Goal: Task Accomplishment & Management: Manage account settings

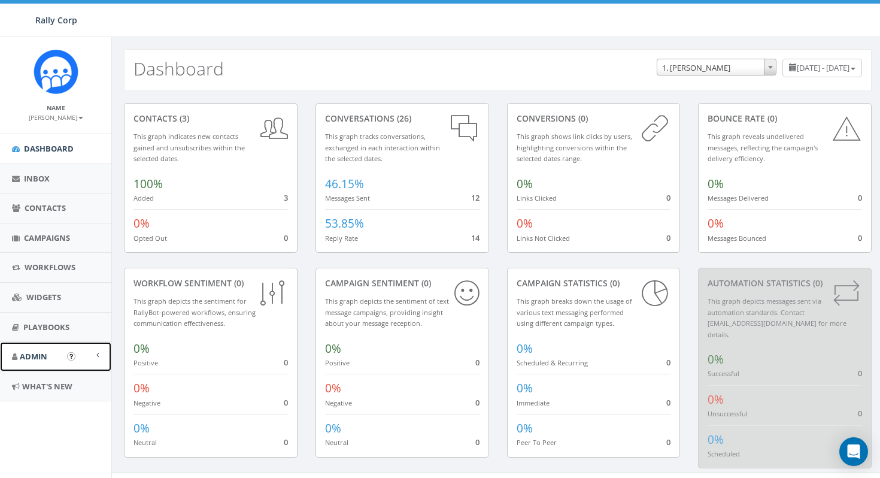
click at [45, 356] on span "Admin" at bounding box center [34, 356] width 28 height 11
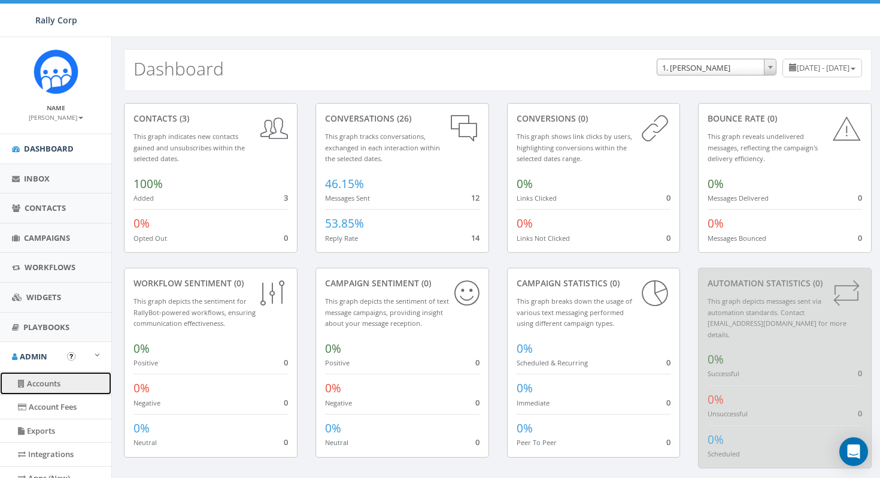
click at [55, 386] on link "Accounts" at bounding box center [55, 383] width 111 height 23
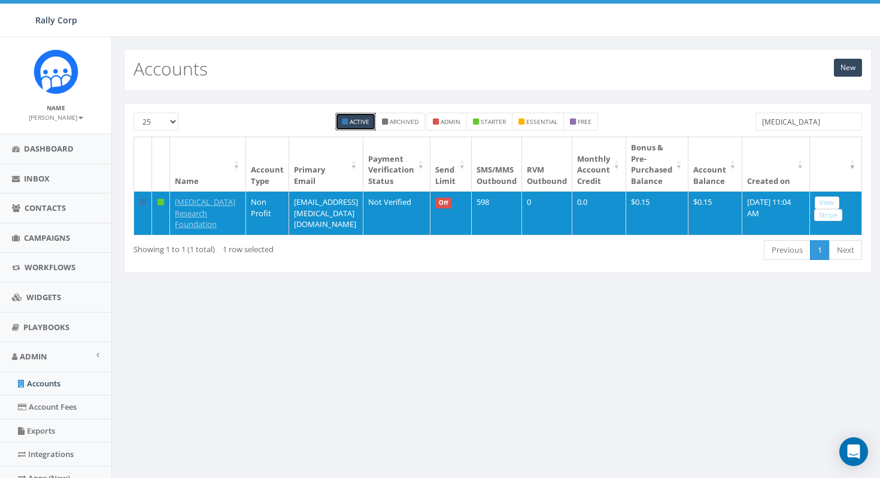
click at [815, 122] on input "melanoma" at bounding box center [809, 122] width 107 height 18
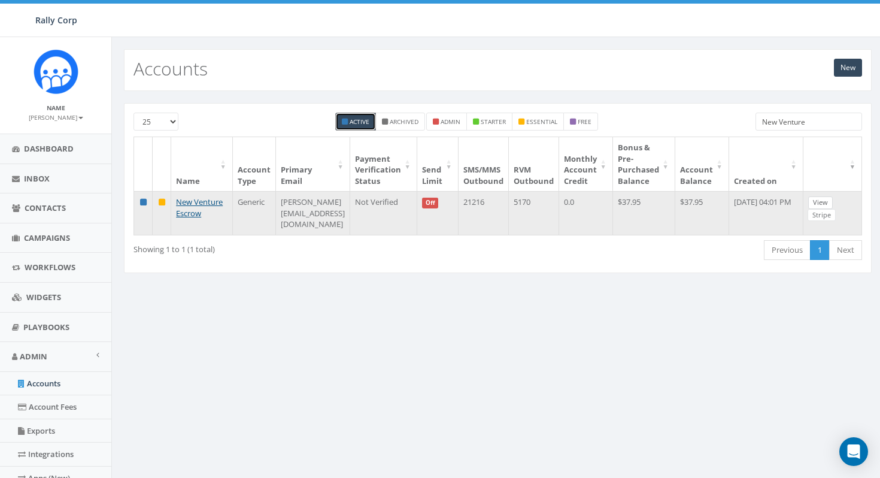
type input "New Venture"
click at [832, 202] on link "View" at bounding box center [820, 202] width 25 height 13
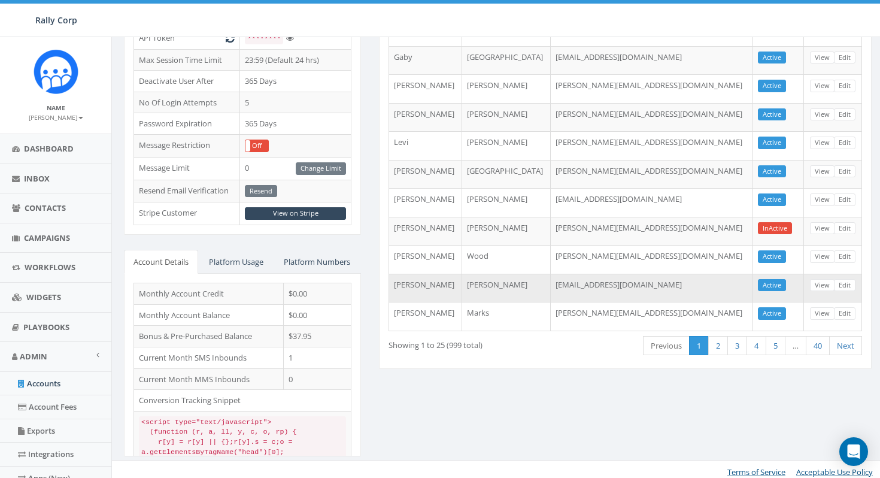
scroll to position [407, 0]
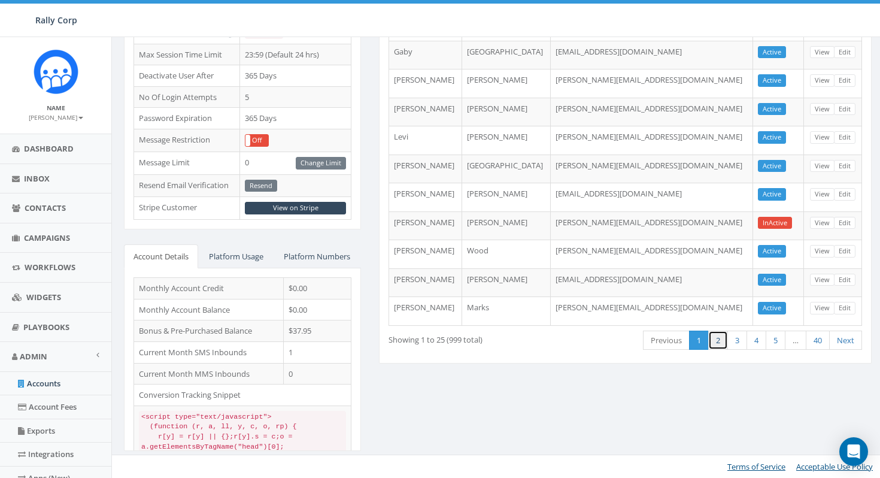
click at [715, 331] on link "2" at bounding box center [718, 341] width 20 height 20
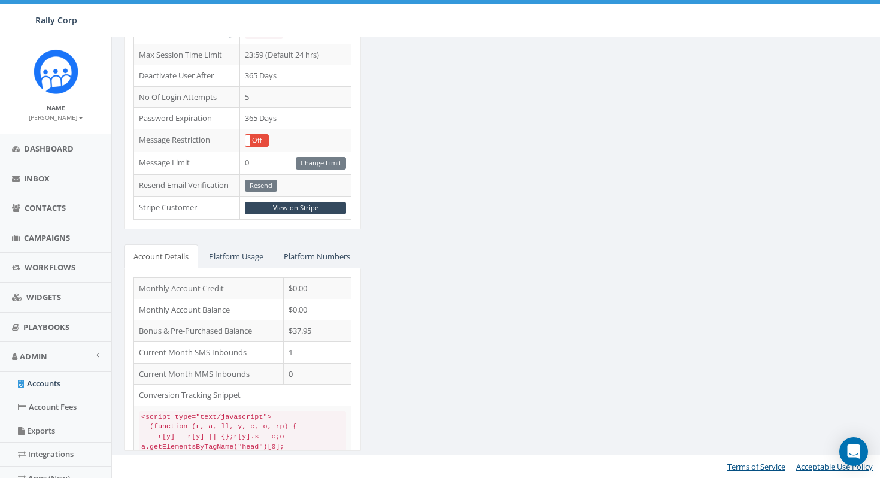
scroll to position [0, 0]
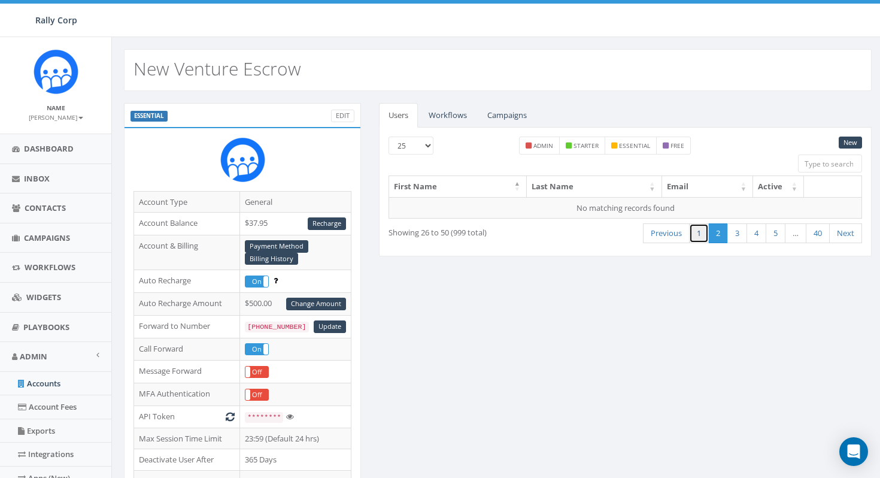
click at [696, 227] on link "1" at bounding box center [699, 233] width 20 height 20
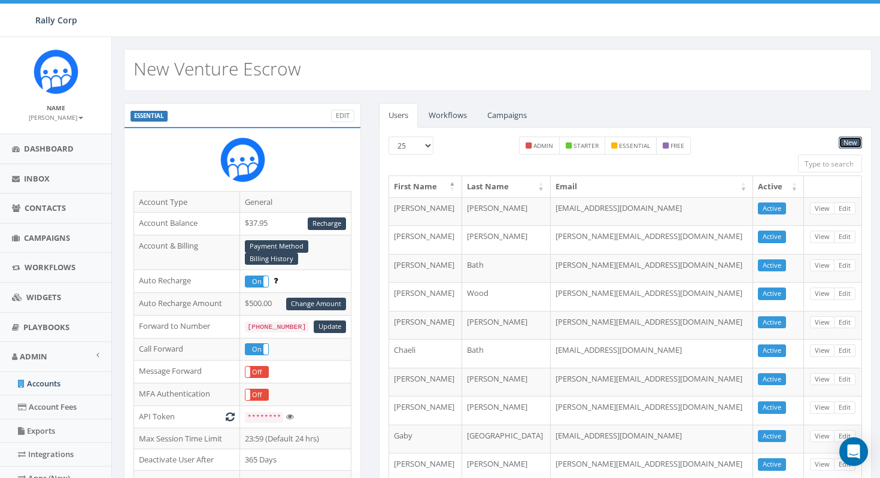
click at [850, 145] on link "New" at bounding box center [850, 143] width 23 height 13
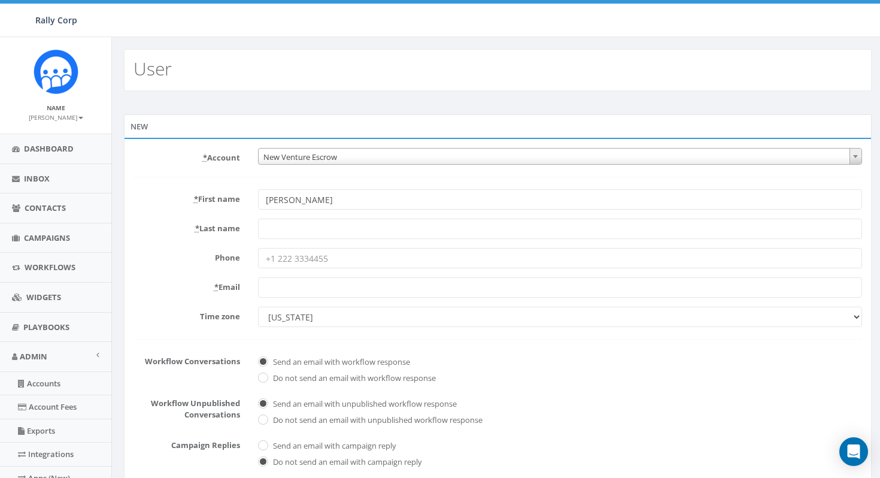
type input "[PERSON_NAME]"
paste input "[PERSON_NAME][EMAIL_ADDRESS][DOMAIN_NAME]"
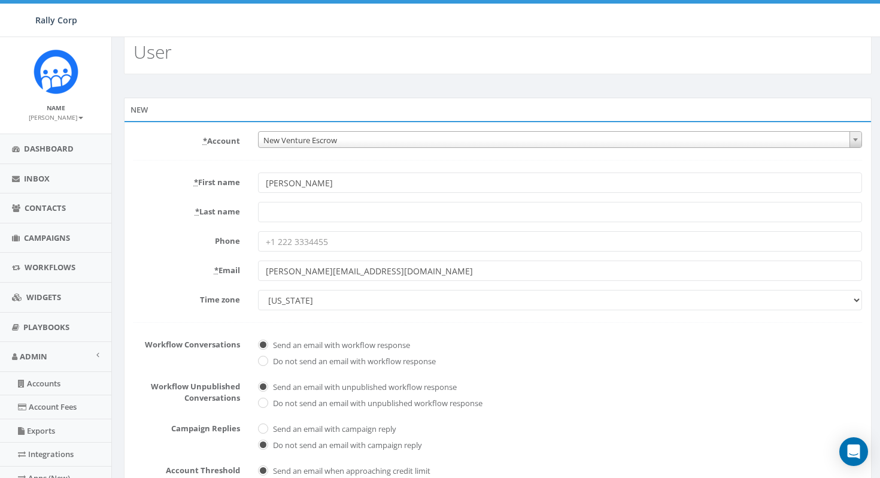
scroll to position [16, 0]
type input "[PERSON_NAME][EMAIL_ADDRESS][DOMAIN_NAME]"
click at [522, 212] on input "* Last name" at bounding box center [560, 212] width 604 height 20
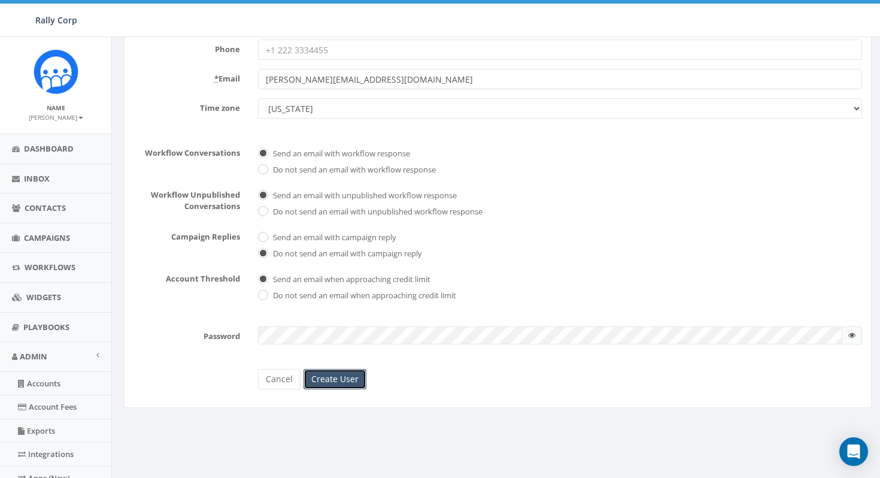
click at [339, 377] on input "Create User" at bounding box center [335, 379] width 63 height 20
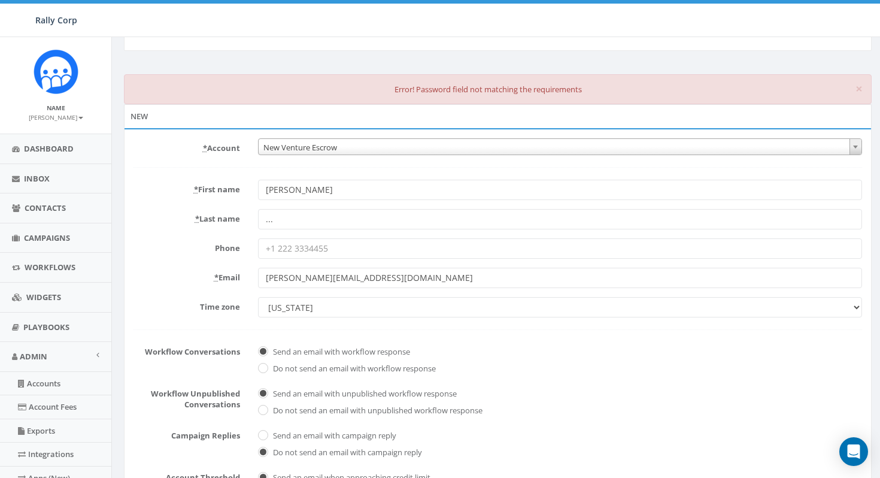
scroll to position [37, 0]
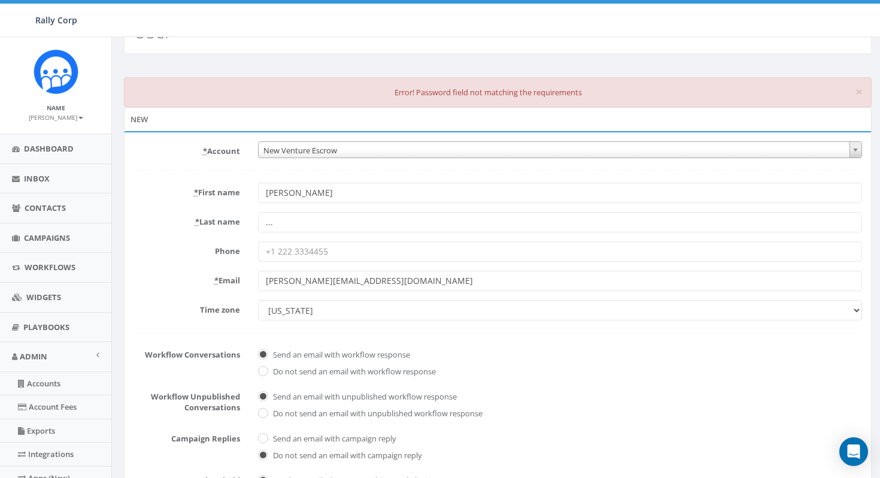
click at [325, 225] on input "..." at bounding box center [560, 222] width 604 height 20
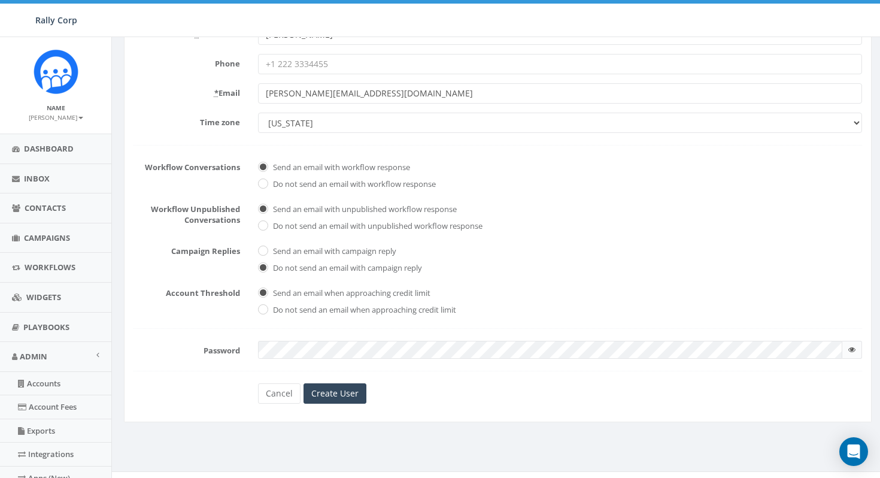
scroll to position [242, 0]
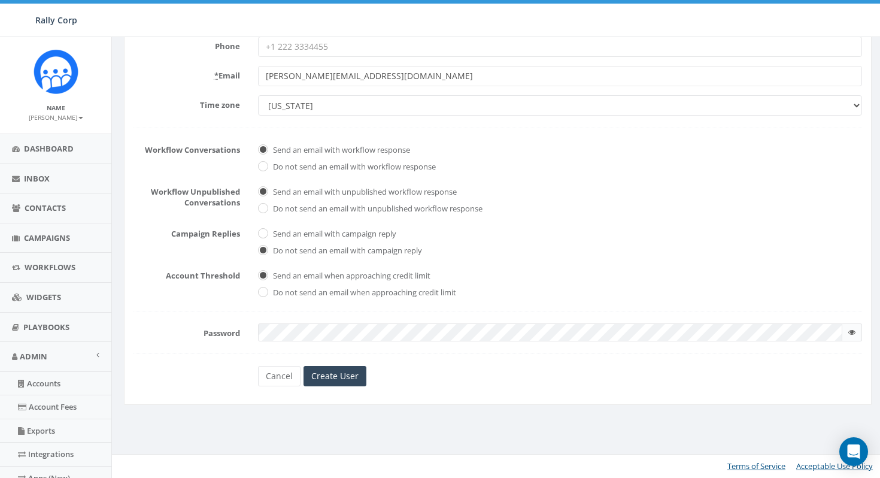
type input "[PERSON_NAME]"
checkbox input "true"
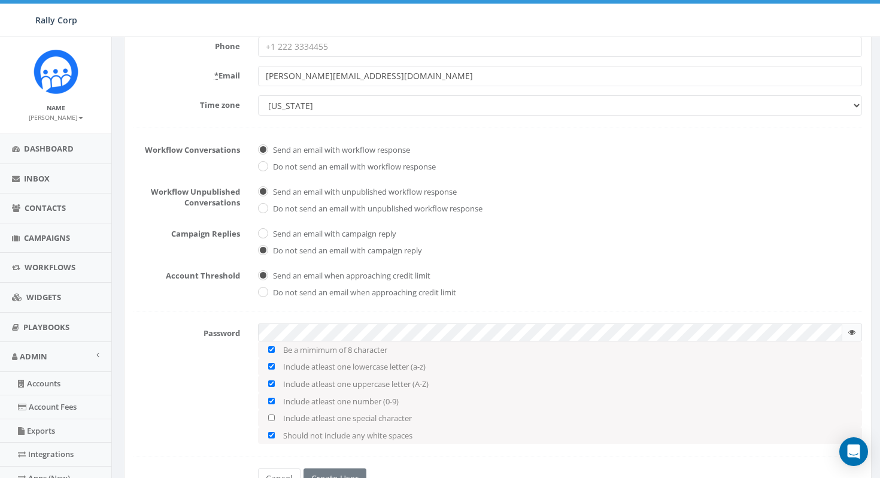
checkbox input "true"
click at [215, 401] on div "Password Be a mimimum of 8 character Include atleast one lowercase letter (a-z)…" at bounding box center [498, 383] width 747 height 120
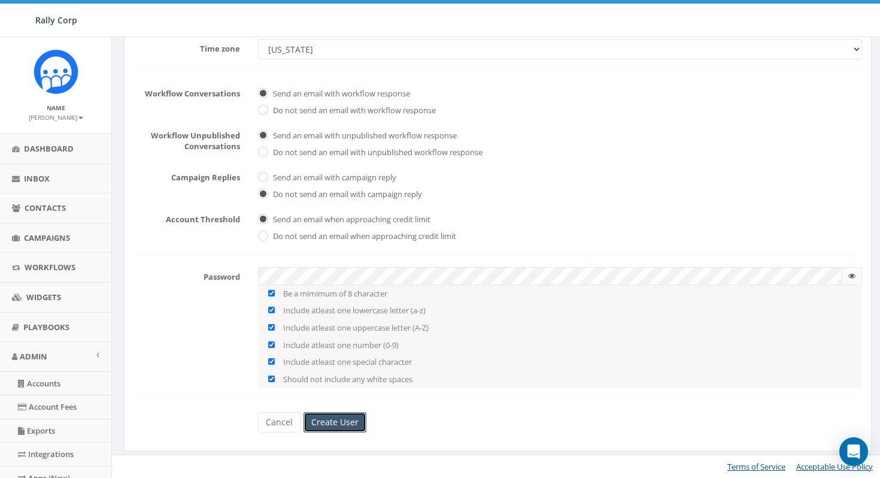
click at [332, 423] on input "Create User" at bounding box center [335, 422] width 63 height 20
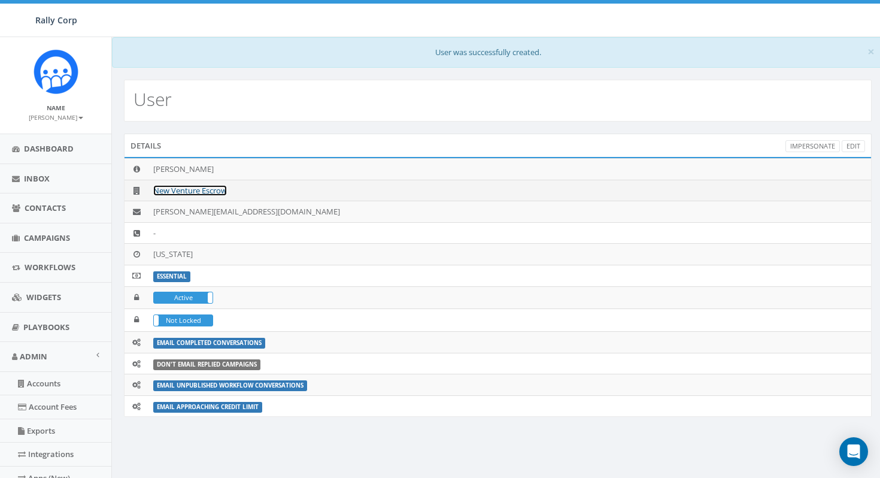
click at [177, 193] on link "New Venture Escrow" at bounding box center [190, 190] width 74 height 11
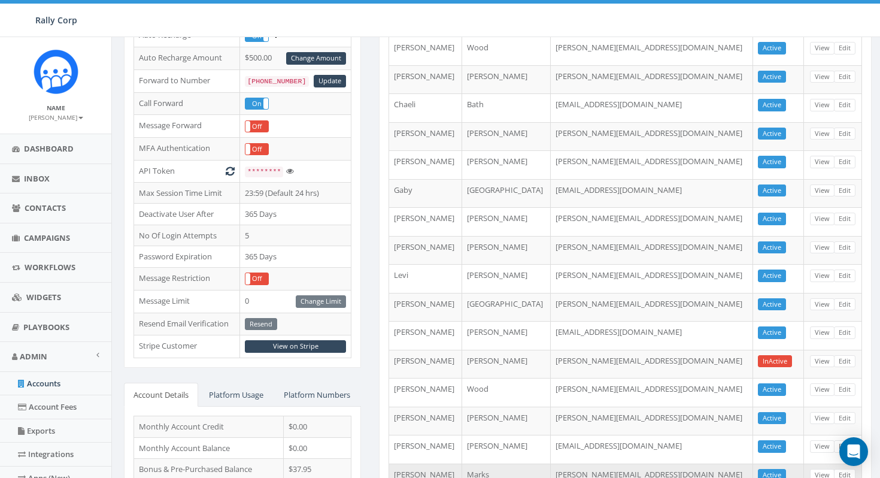
scroll to position [304, 0]
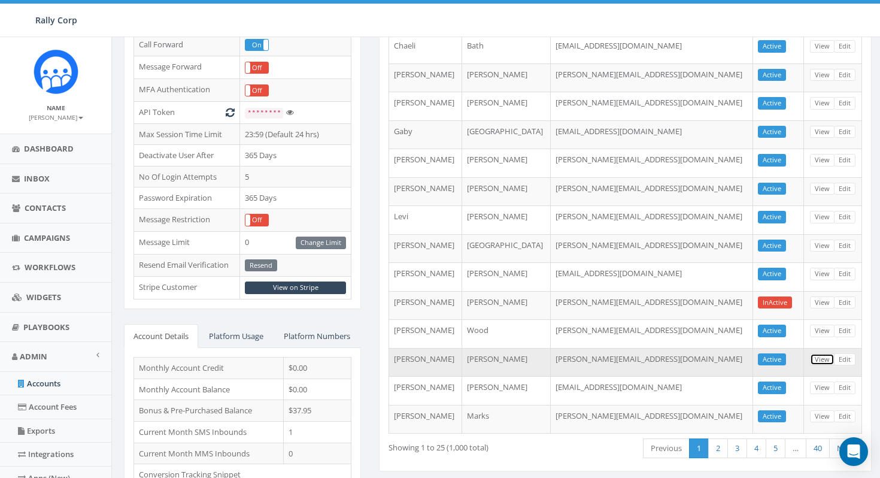
click at [823, 356] on link "View" at bounding box center [822, 359] width 25 height 13
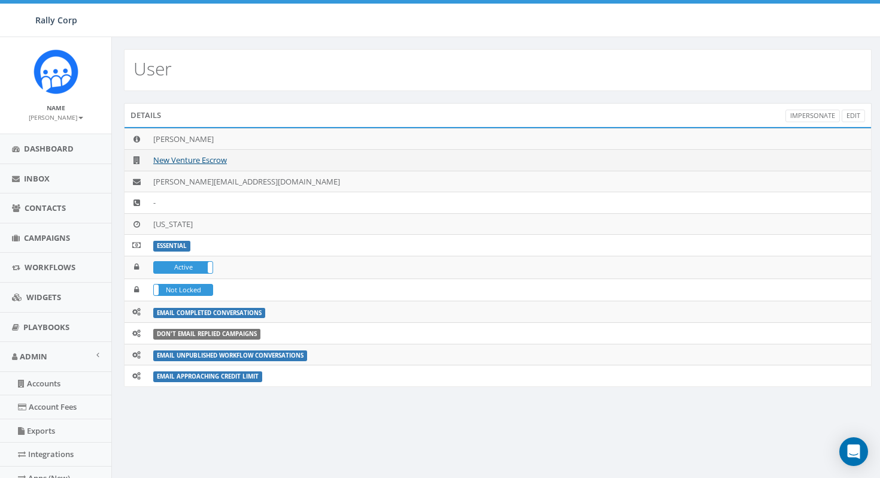
click at [183, 153] on td "New Venture Escrow" at bounding box center [509, 161] width 723 height 22
click at [207, 163] on link "New Venture Escrow" at bounding box center [190, 159] width 74 height 11
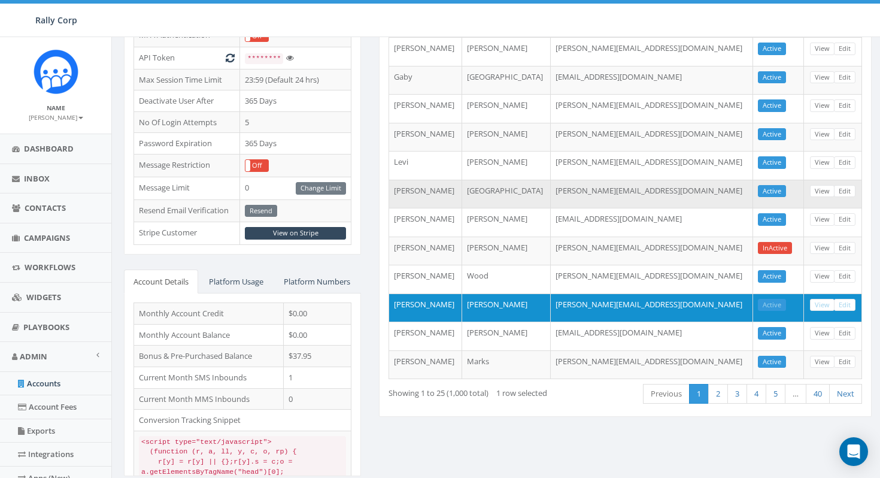
scroll to position [359, 0]
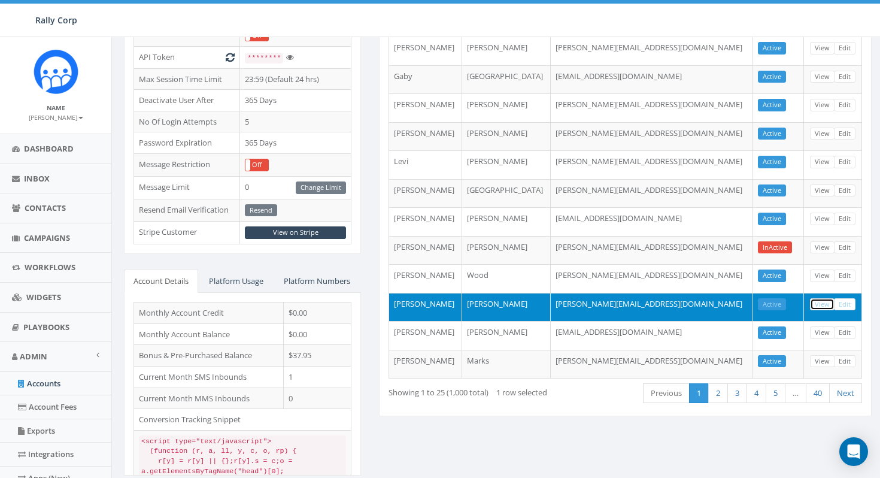
click at [825, 305] on link "View" at bounding box center [822, 304] width 25 height 13
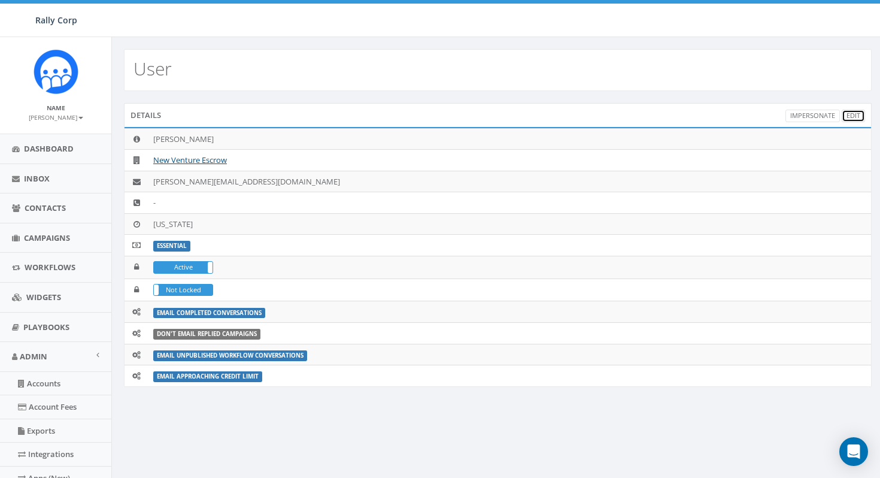
click at [857, 116] on link "Edit" at bounding box center [853, 116] width 23 height 13
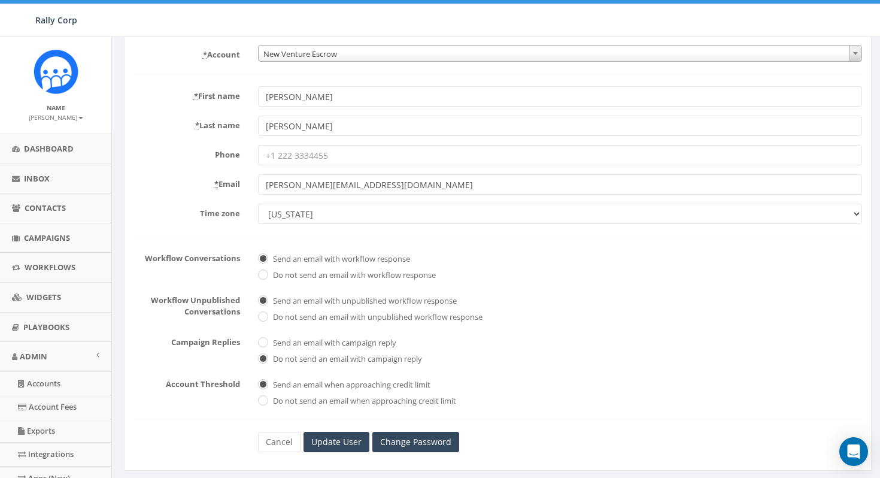
scroll to position [101, 0]
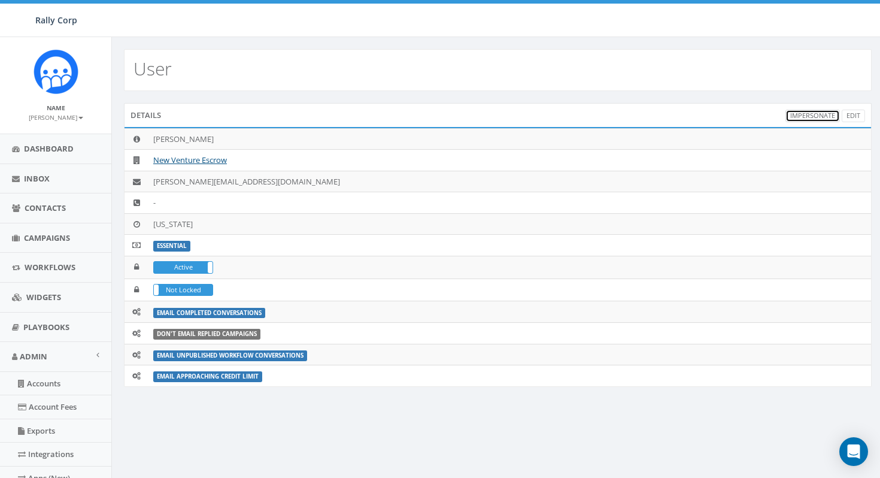
click at [814, 115] on link "Impersonate" at bounding box center [813, 116] width 54 height 13
